Goal: Task Accomplishment & Management: Manage account settings

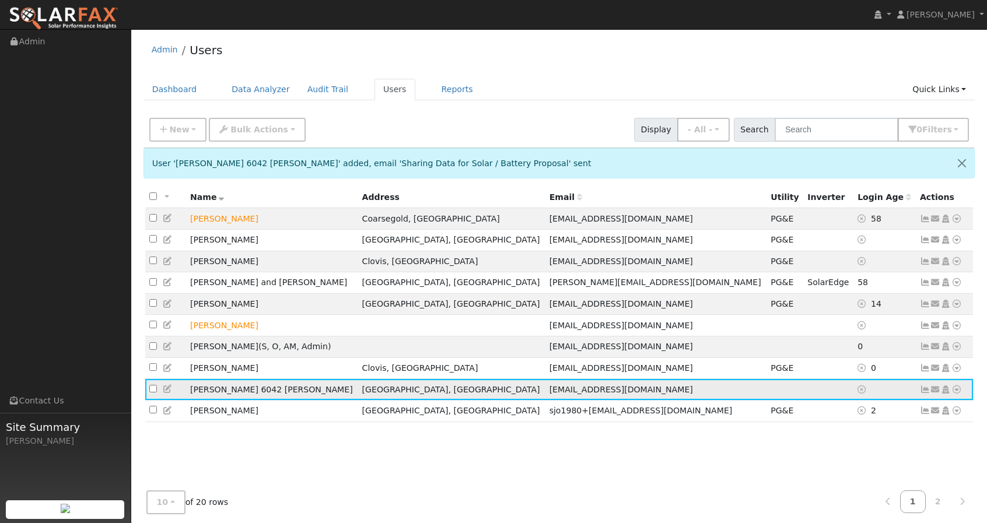
click at [587, 394] on span "[EMAIL_ADDRESS][DOMAIN_NAME]" at bounding box center [620, 389] width 143 height 9
click at [953, 394] on icon at bounding box center [956, 389] width 10 height 8
click at [923, 394] on icon at bounding box center [925, 389] width 10 height 8
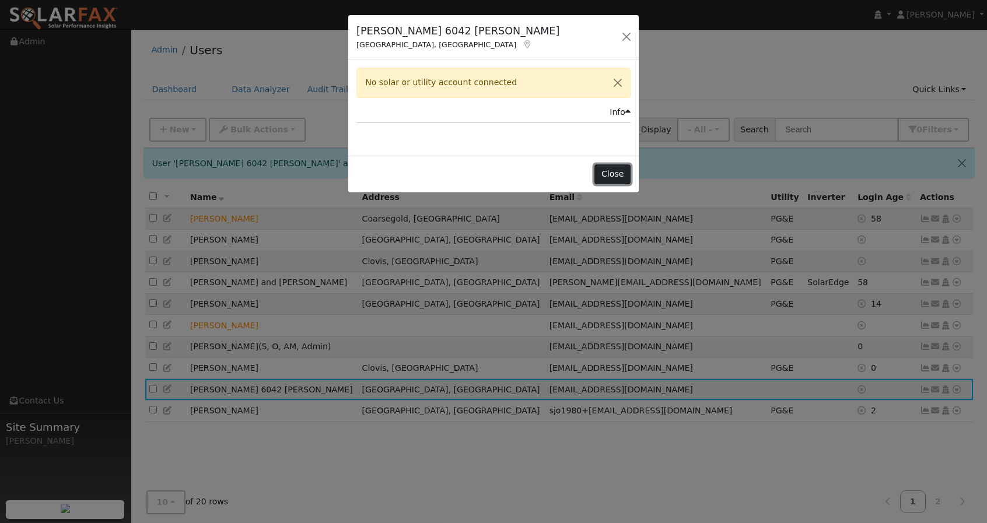
click at [602, 176] on button "Close" at bounding box center [612, 174] width 36 height 20
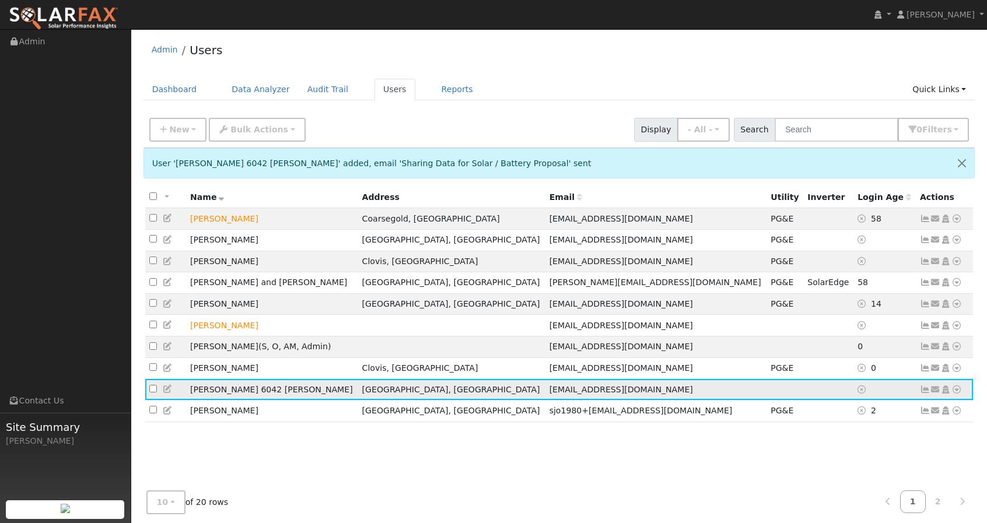
click at [155, 392] on input "checkbox" at bounding box center [153, 389] width 8 height 8
checkbox input "true"
click at [200, 388] on td "[PERSON_NAME] 6042 [PERSON_NAME]" at bounding box center [272, 390] width 172 height 22
click at [631, 394] on td "[EMAIL_ADDRESS][DOMAIN_NAME]" at bounding box center [656, 390] width 222 height 22
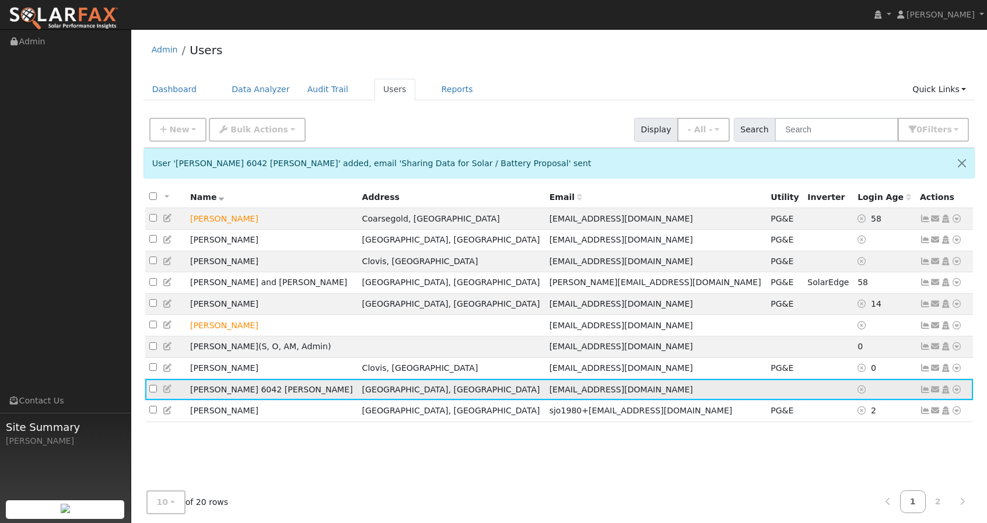
click at [596, 394] on span "[EMAIL_ADDRESS][DOMAIN_NAME]" at bounding box center [620, 389] width 143 height 9
click at [254, 398] on td "[PERSON_NAME] 6042 [PERSON_NAME]" at bounding box center [272, 390] width 172 height 22
click at [170, 391] on icon at bounding box center [168, 389] width 10 height 8
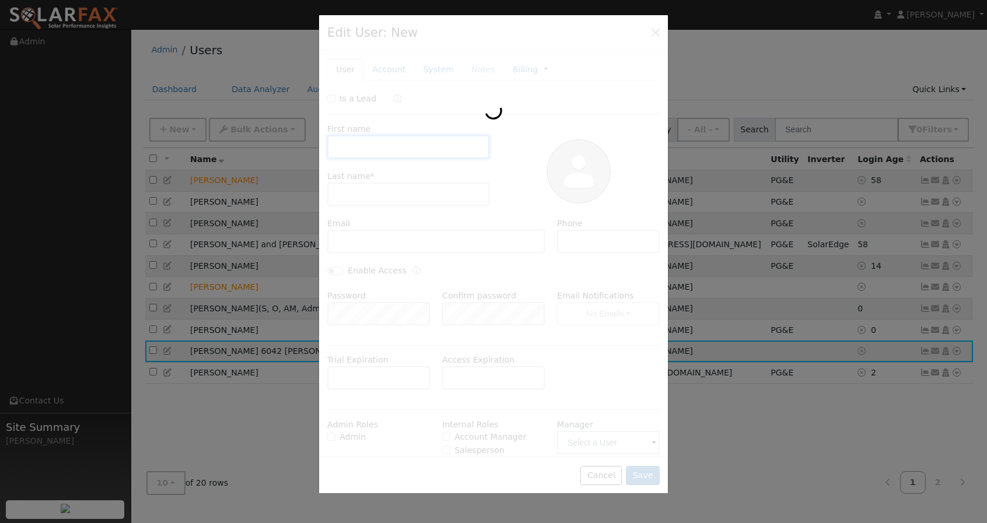
type input "Elyse 6042"
type input "Murphy"
type input "[EMAIL_ADDRESS][DOMAIN_NAME]"
type input "9096355482"
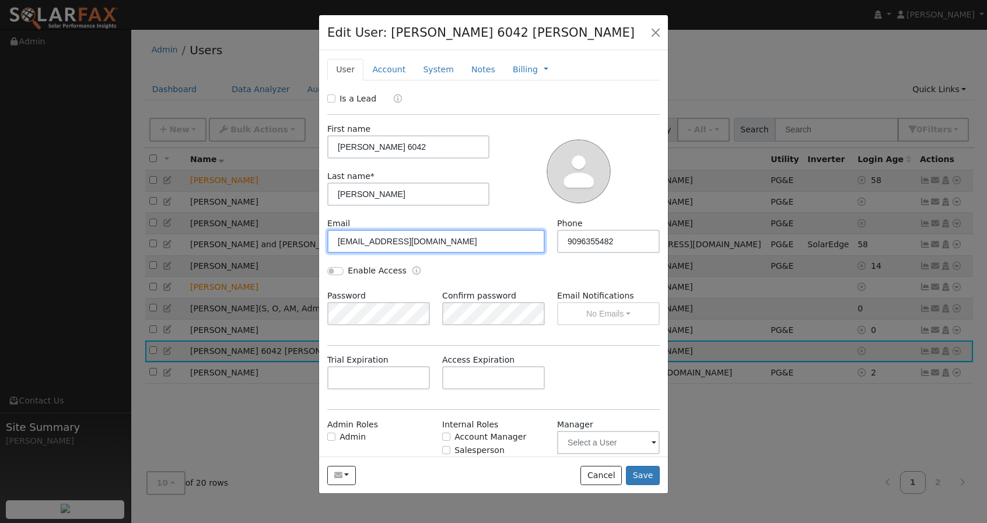
click at [473, 242] on input "[EMAIL_ADDRESS][DOMAIN_NAME]" at bounding box center [435, 241] width 217 height 23
type input "leisy739@gmail.com"
click at [564, 275] on div "Enable Access" at bounding box center [493, 277] width 345 height 25
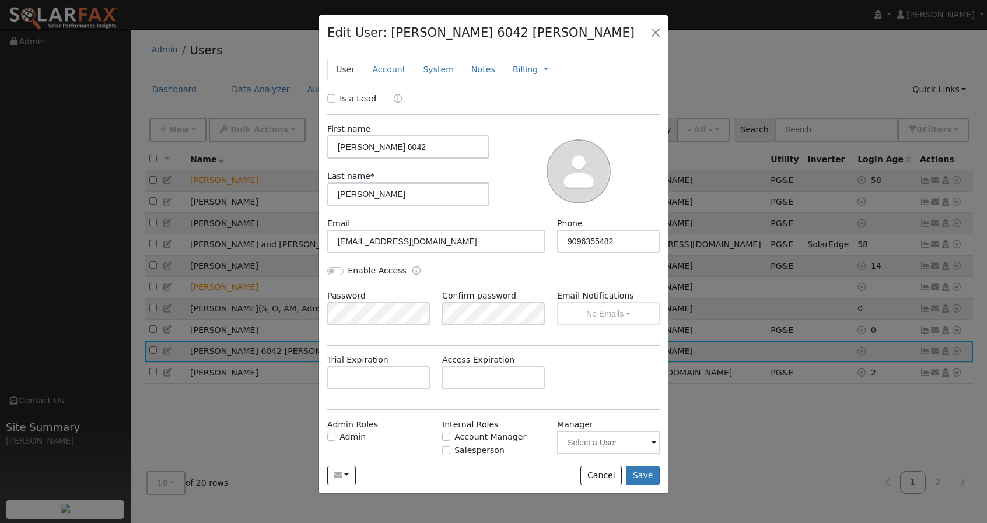
click at [510, 274] on div "Enable Access" at bounding box center [493, 277] width 345 height 25
click at [606, 366] on div "Trial Expiration Access Expiration" at bounding box center [493, 377] width 345 height 47
click at [645, 482] on button "Save" at bounding box center [643, 476] width 34 height 20
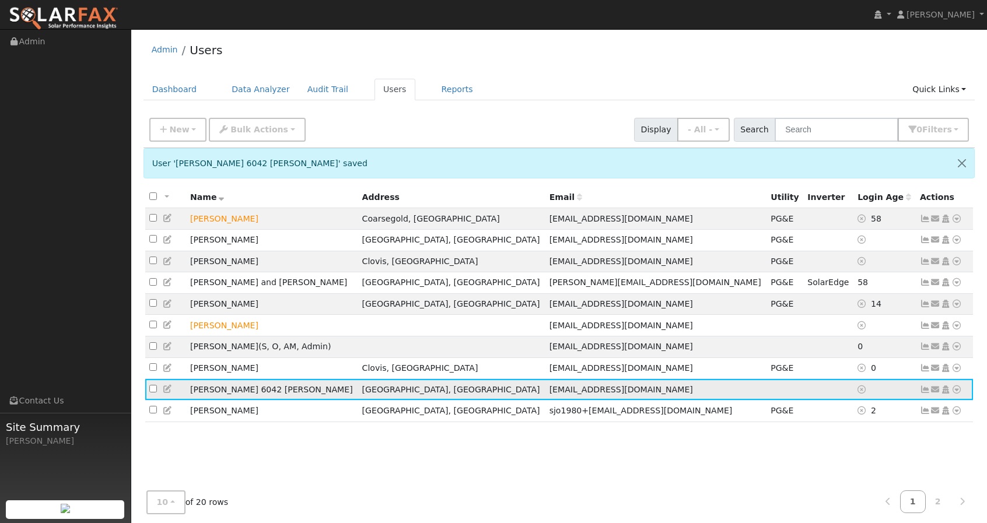
click at [937, 392] on icon at bounding box center [935, 389] width 10 height 8
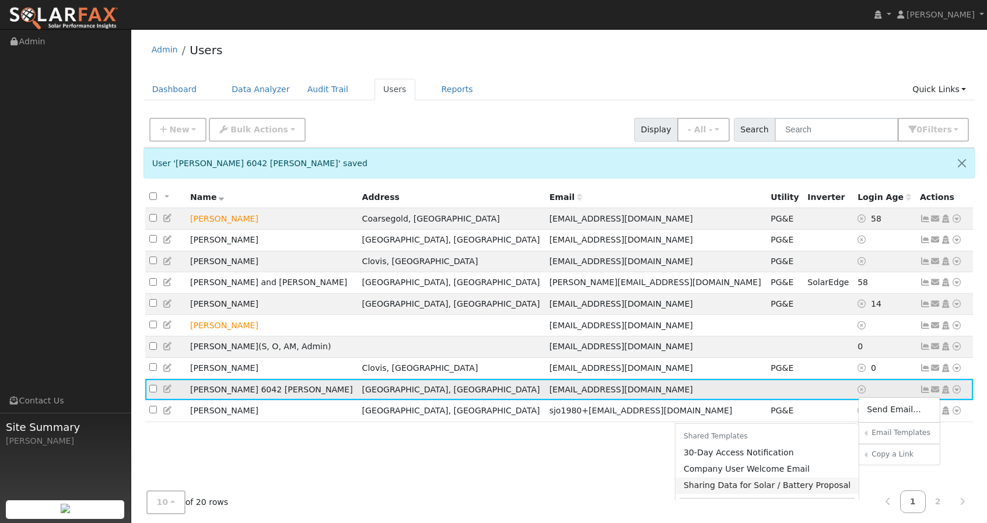
click at [782, 493] on link "Sharing Data for Solar / Battery Proposal" at bounding box center [767, 486] width 184 height 16
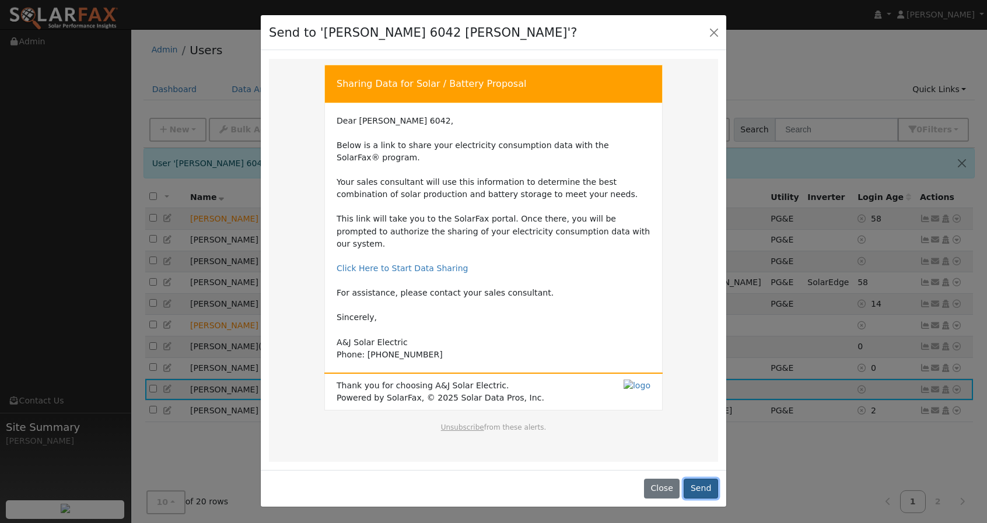
click at [704, 479] on button "Send" at bounding box center [700, 489] width 34 height 20
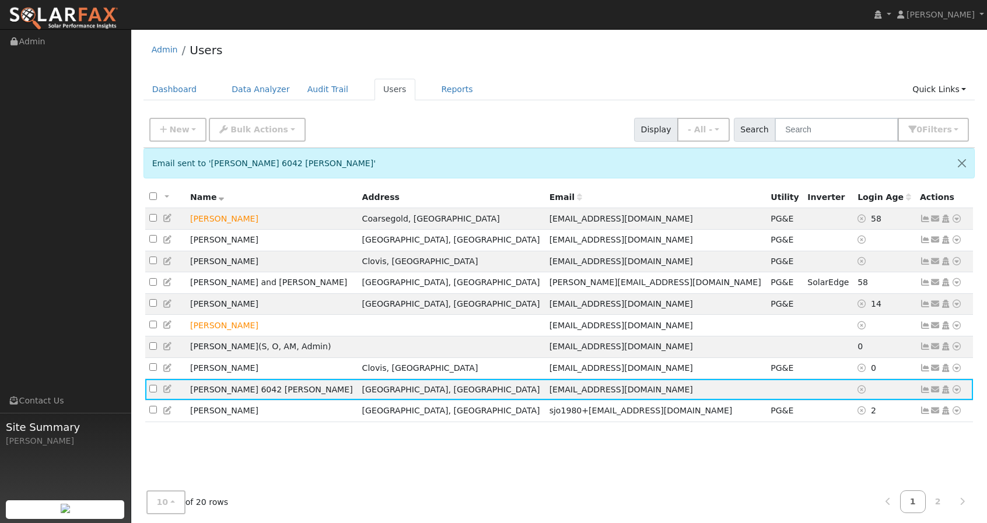
click at [472, 129] on div "New Add User Quick Add Quick Connect Quick Convert Lead Bulk Actions Send Email…" at bounding box center [559, 128] width 824 height 28
